Goal: Task Accomplishment & Management: Manage account settings

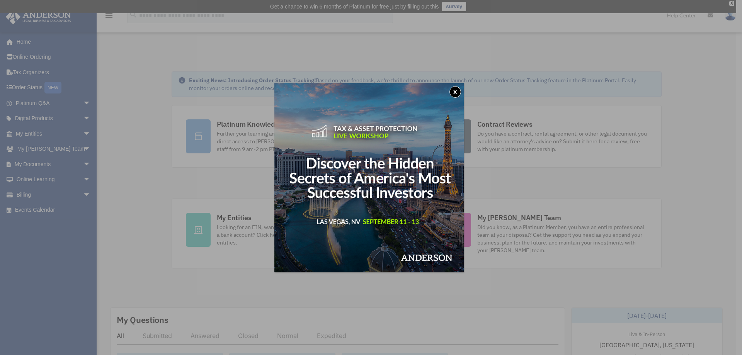
click at [458, 92] on button "x" at bounding box center [456, 92] width 12 height 12
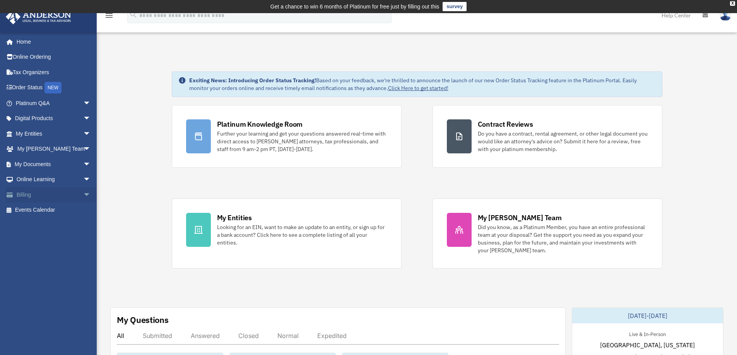
click at [44, 196] on link "Billing arrow_drop_down" at bounding box center [53, 194] width 97 height 15
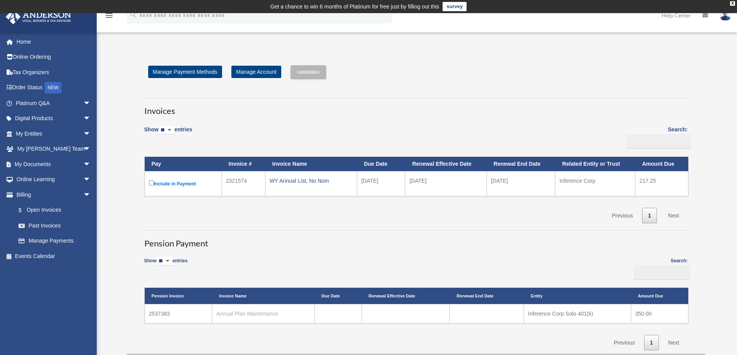
click at [239, 313] on link "Annual Plan Maintenance" at bounding box center [247, 314] width 62 height 6
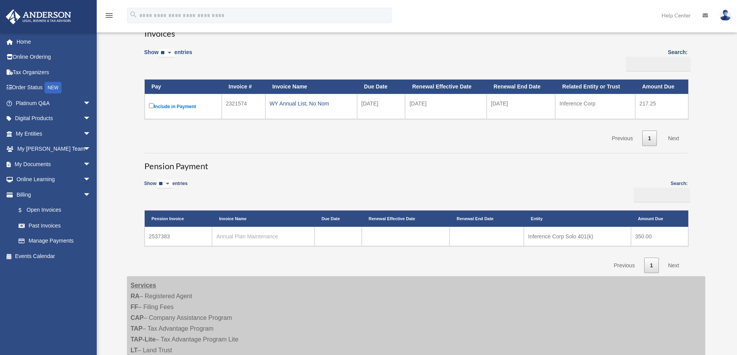
scroll to position [39, 0]
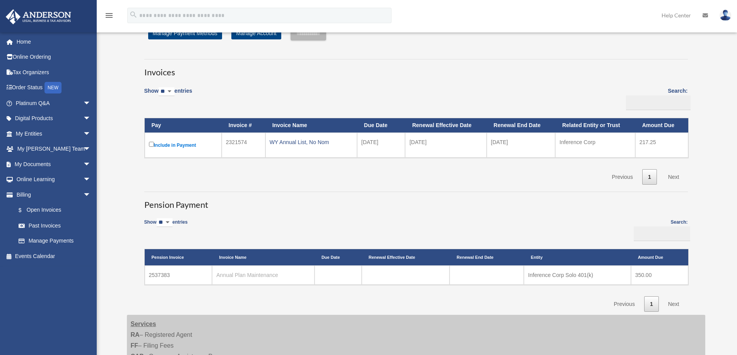
click at [227, 274] on link "Annual Plan Maintenance" at bounding box center [247, 275] width 62 height 6
click at [42, 212] on link "$ Open Invoices" at bounding box center [57, 211] width 92 height 16
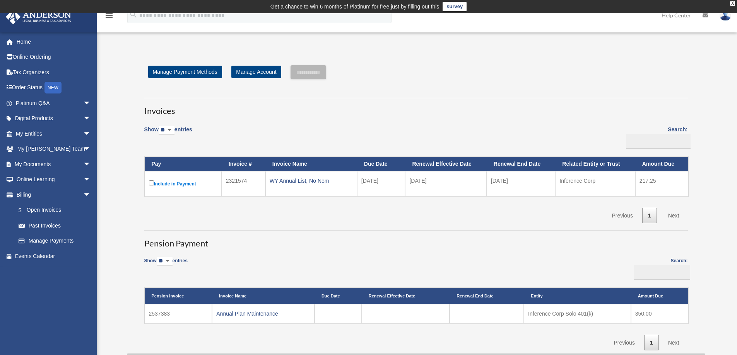
scroll to position [77, 0]
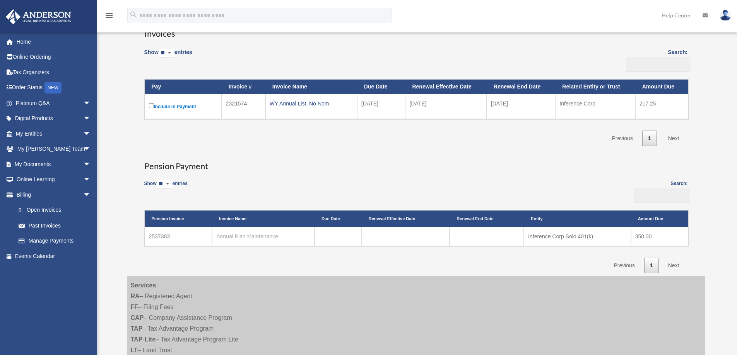
click at [244, 238] on link "Annual Plan Maintenance" at bounding box center [247, 237] width 62 height 6
